Goal: Find specific page/section

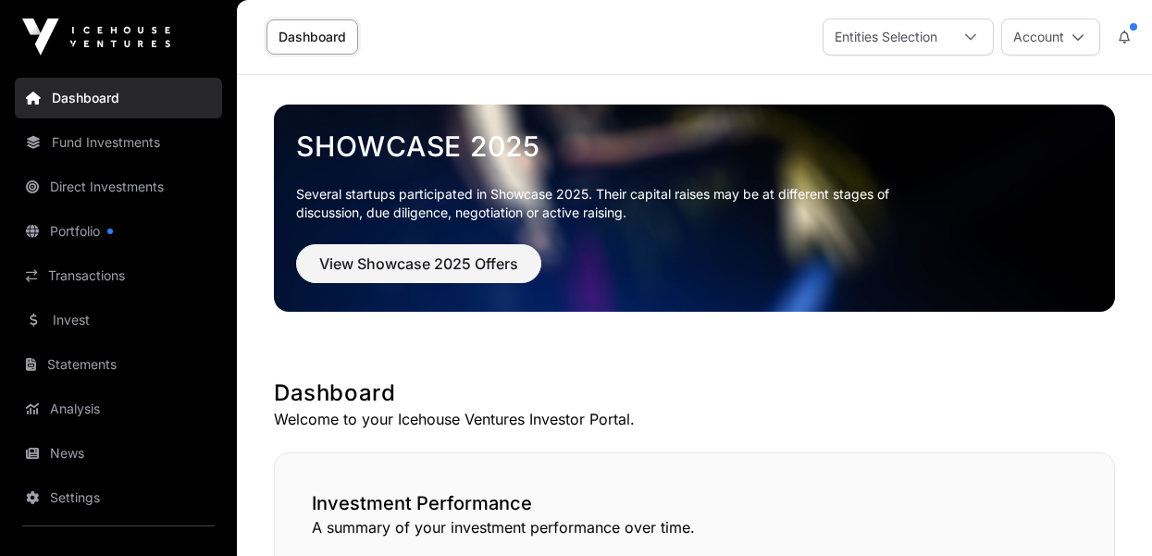
scroll to position [1264, 0]
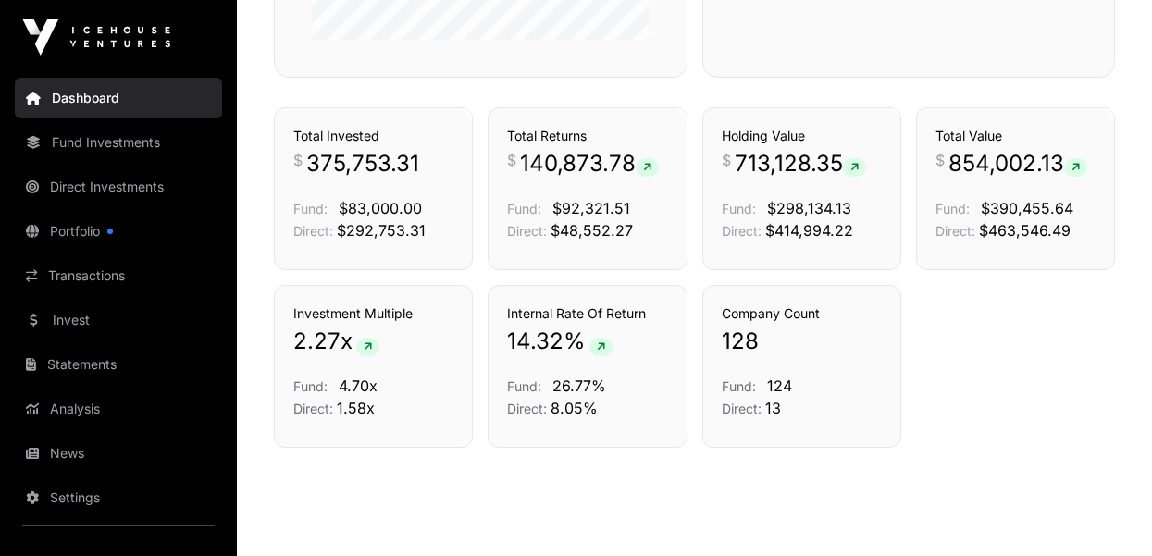
click at [118, 271] on link "Transactions" at bounding box center [118, 275] width 207 height 41
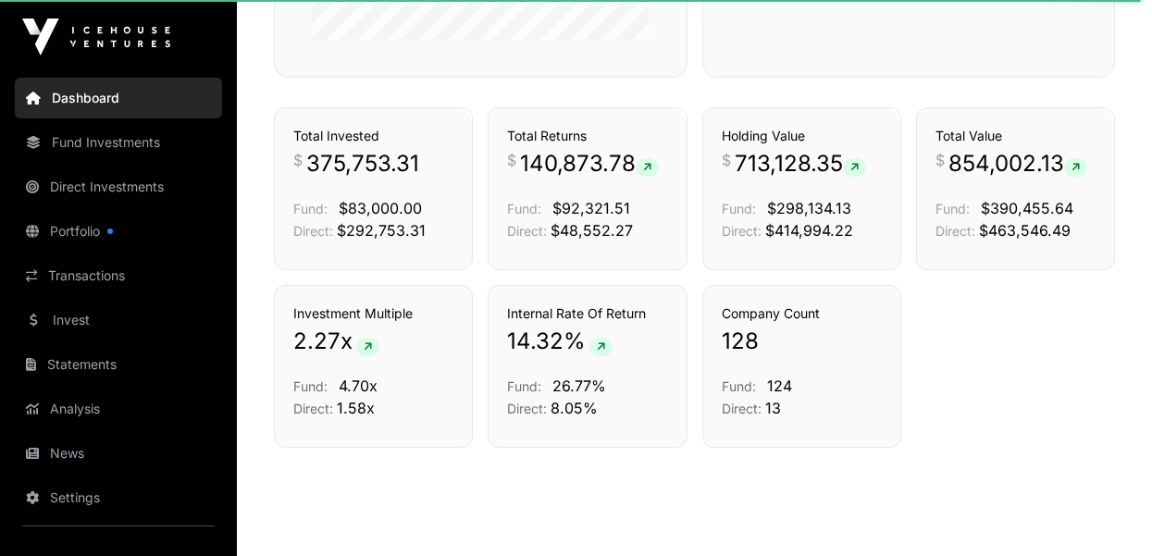
click at [104, 277] on link "Transactions" at bounding box center [118, 275] width 207 height 41
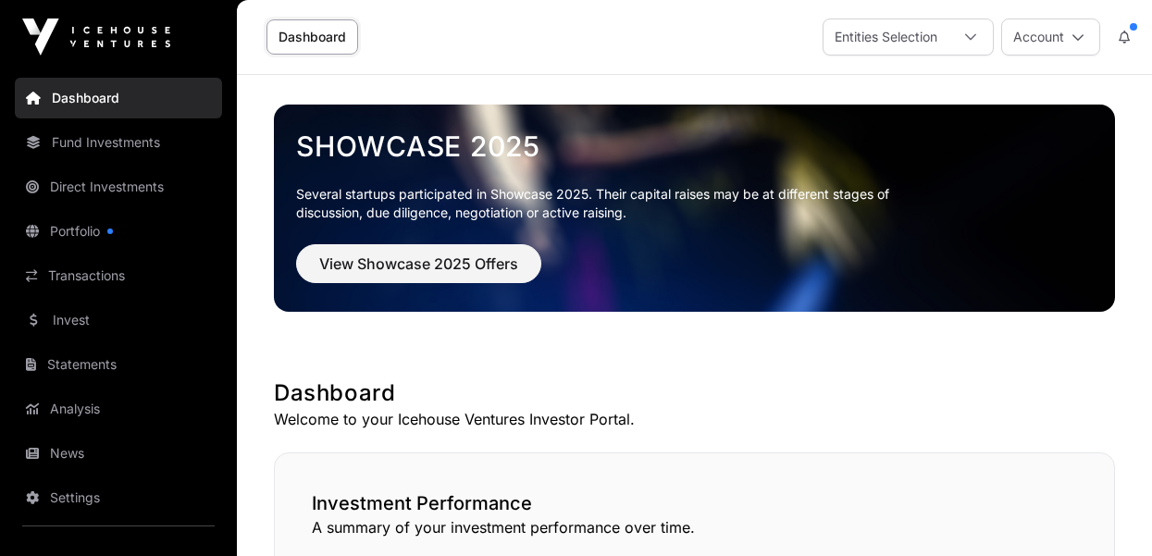
scroll to position [1264, 0]
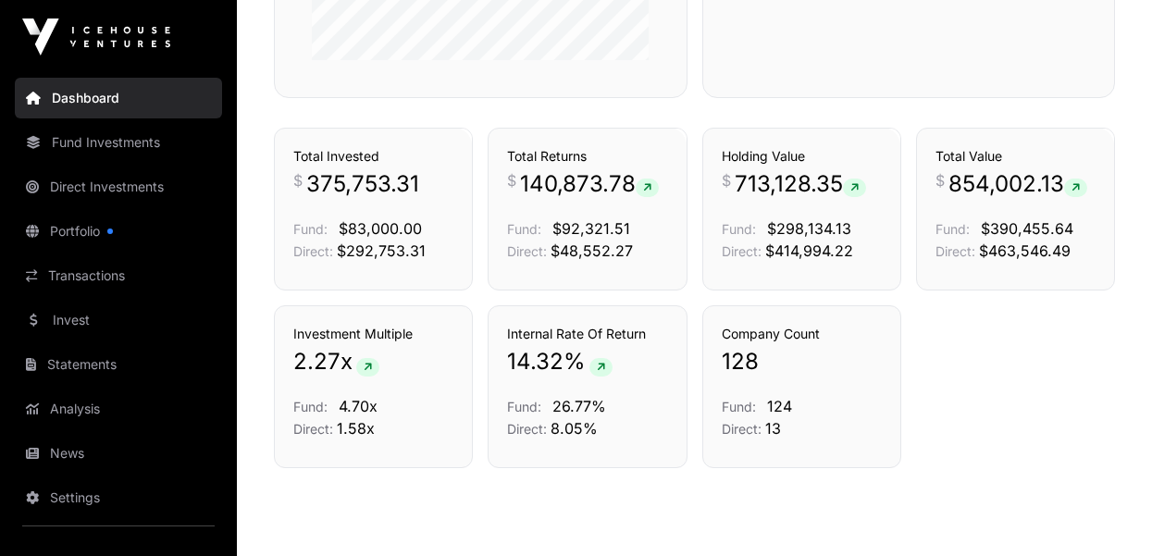
scroll to position [1244, 0]
